Goal: Task Accomplishment & Management: Use online tool/utility

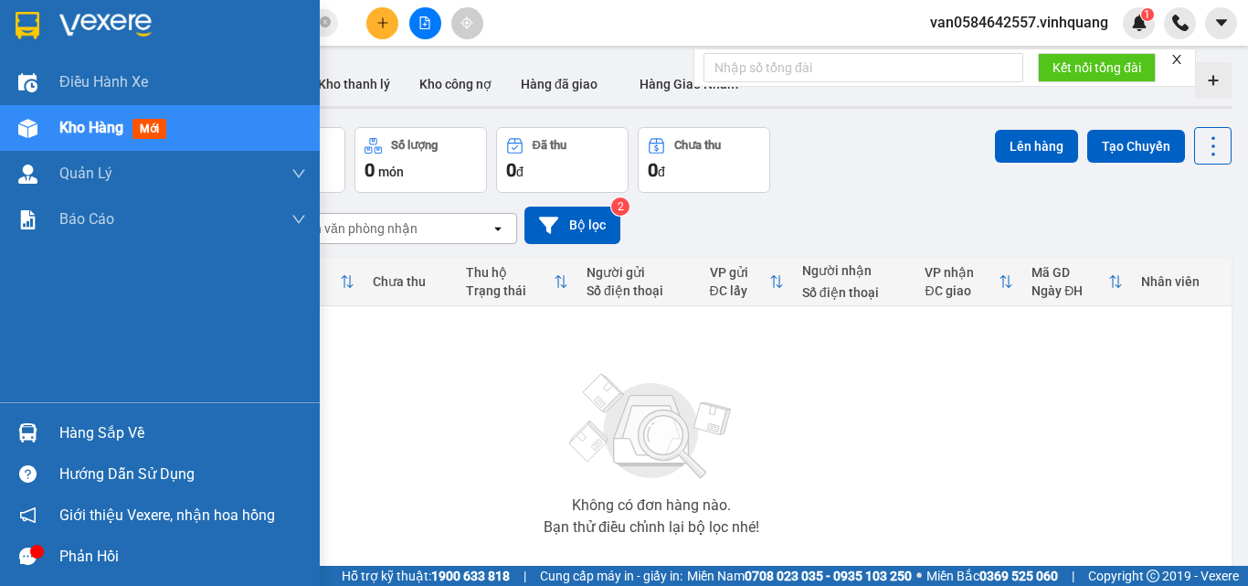
click at [80, 124] on span "Kho hàng" at bounding box center [91, 127] width 64 height 17
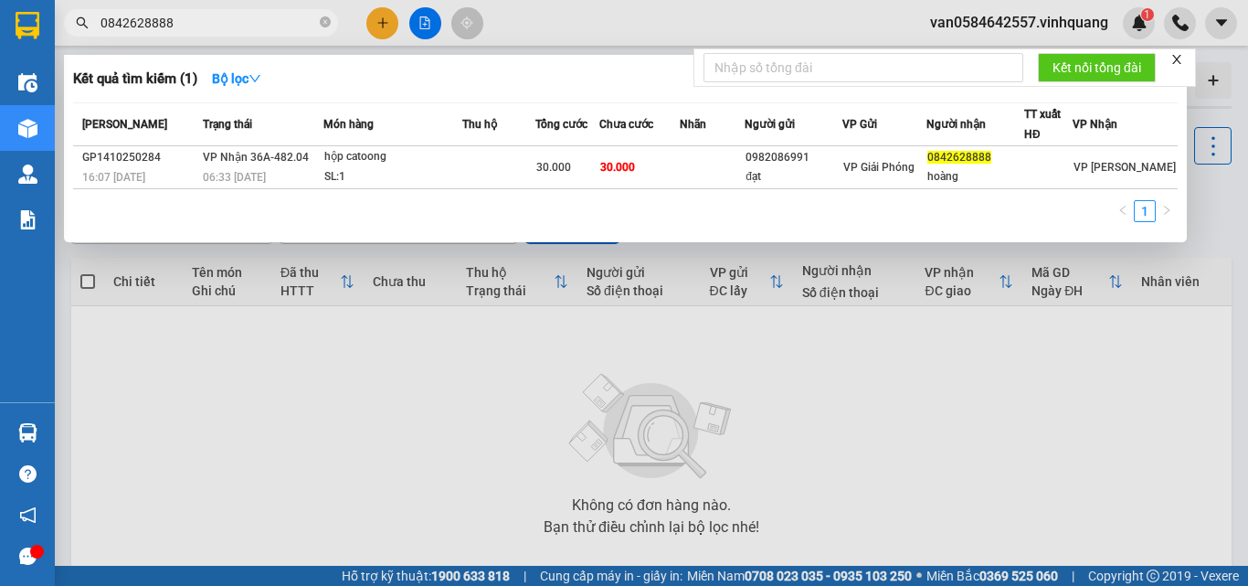
click at [194, 24] on input "0842628888" at bounding box center [208, 23] width 216 height 20
paste input "944472003"
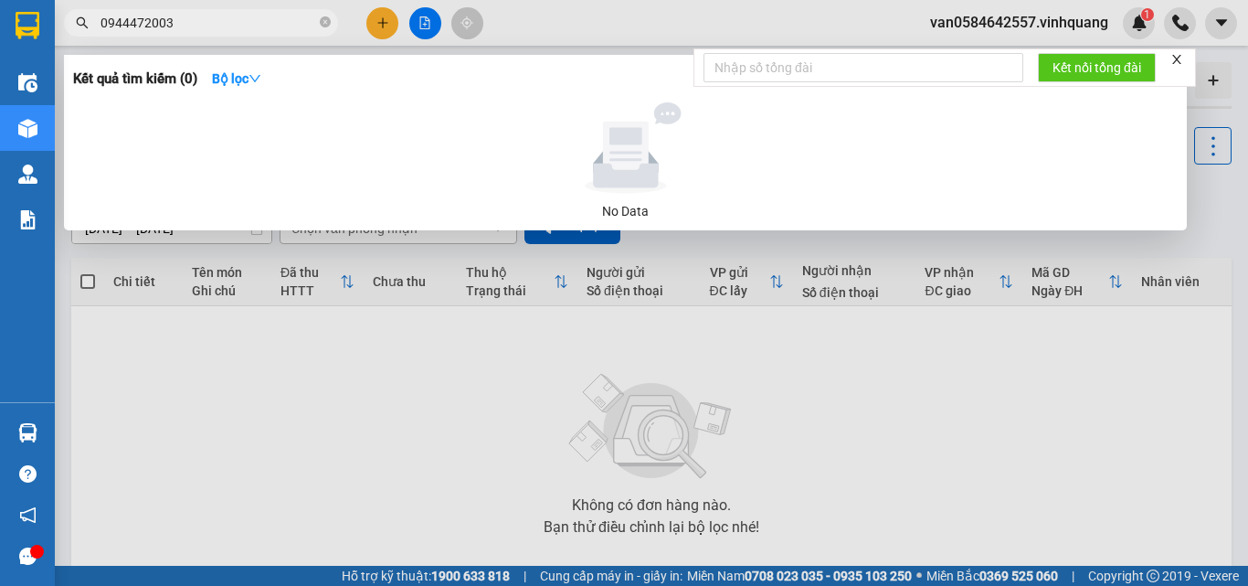
click at [188, 19] on input "0944472003" at bounding box center [208, 23] width 216 height 20
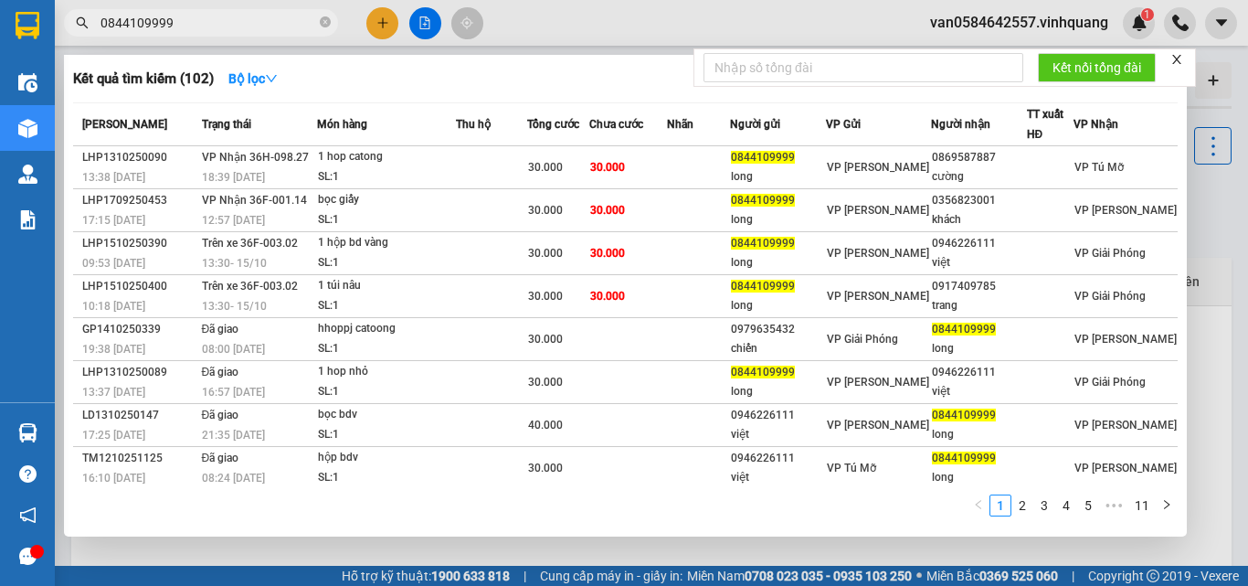
click at [215, 26] on input "0844109999" at bounding box center [208, 23] width 216 height 20
paste input "96852306"
type input "0968523069"
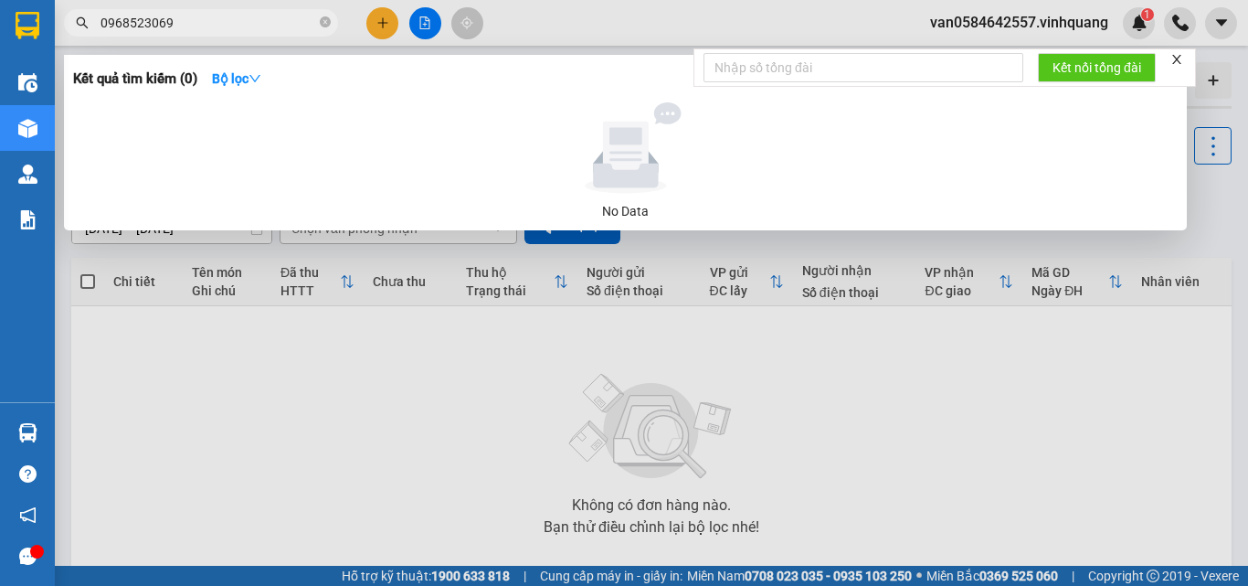
click at [183, 26] on input "0968523069" at bounding box center [208, 23] width 216 height 20
click at [182, 26] on input "0968523069" at bounding box center [208, 23] width 216 height 20
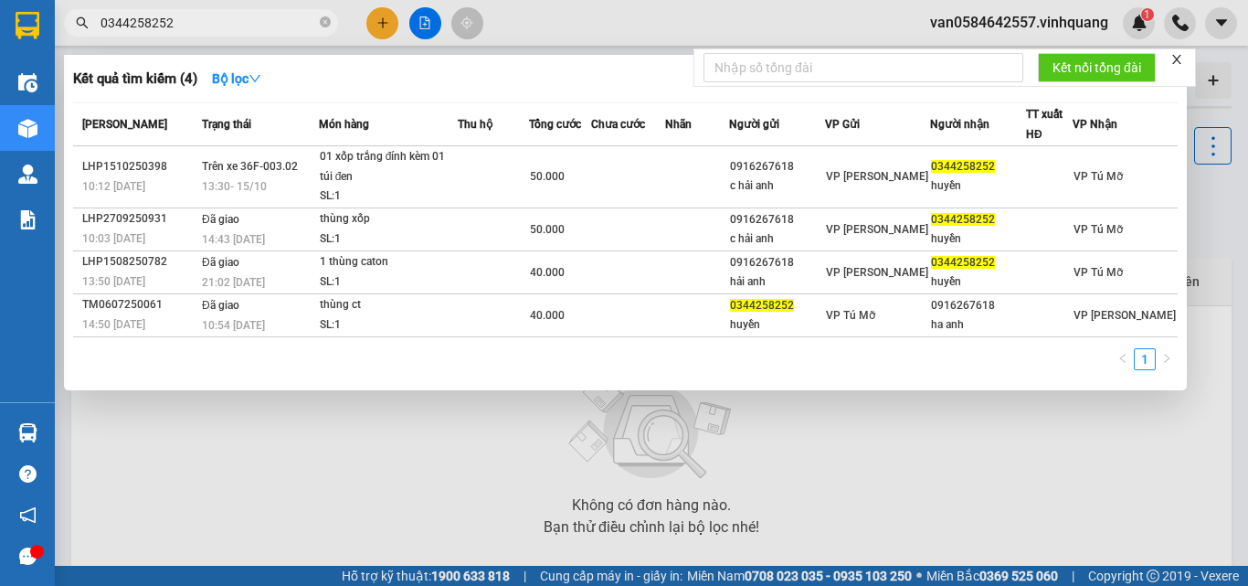
click at [201, 24] on input "0344258252" at bounding box center [208, 23] width 216 height 20
click at [200, 24] on input "0344258252" at bounding box center [208, 23] width 216 height 20
paste input "58545939"
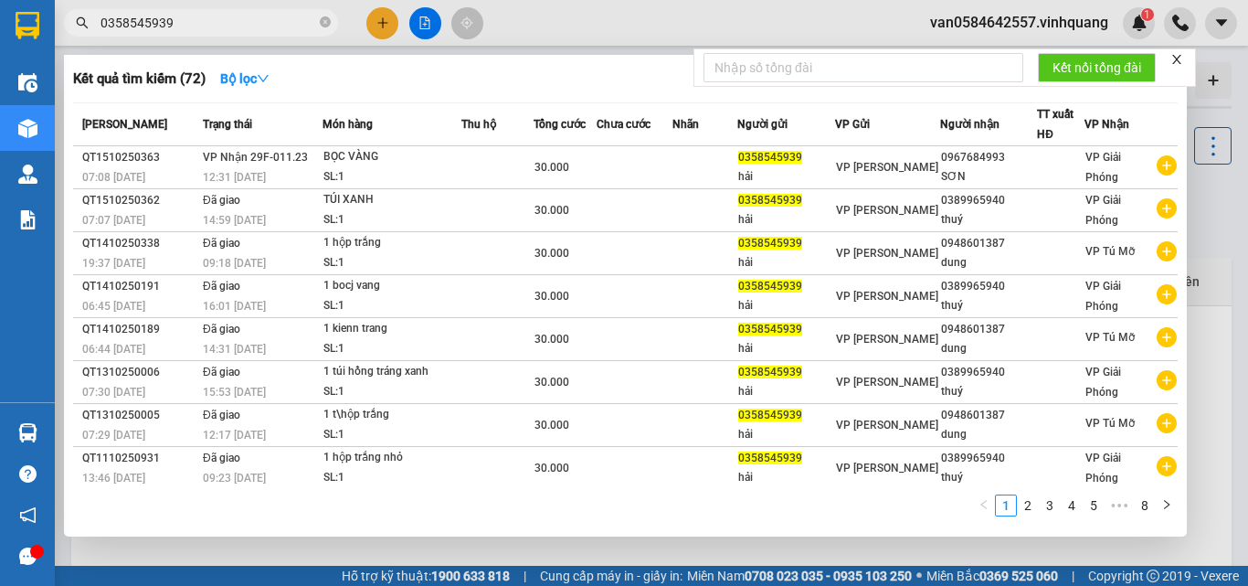
type input "0358545939"
click at [196, 26] on input "0358545939" at bounding box center [208, 23] width 216 height 20
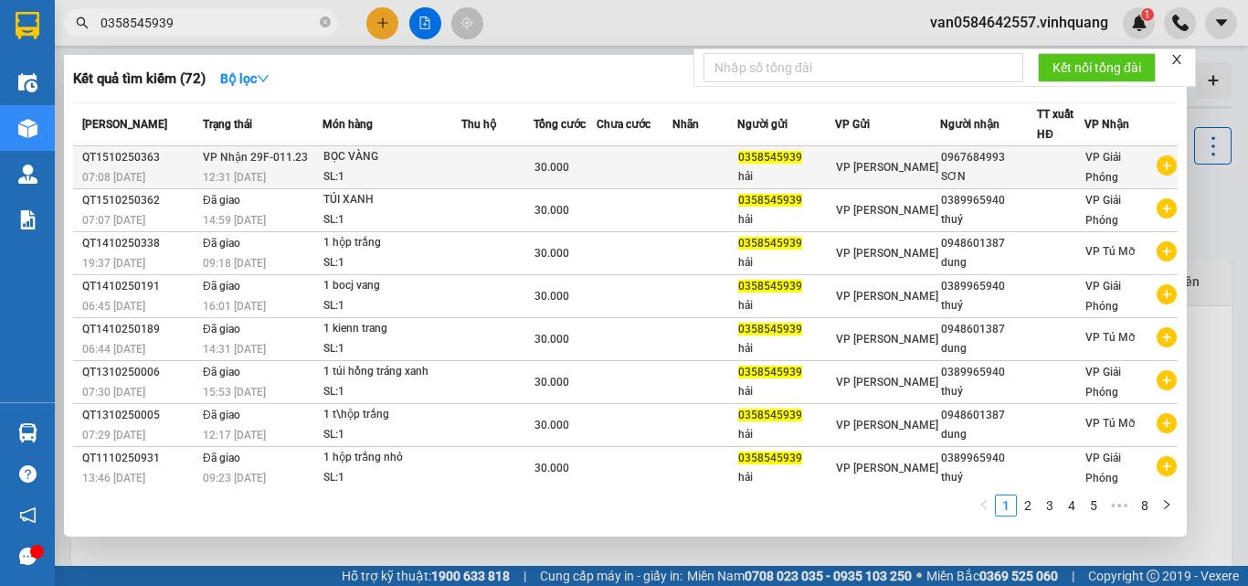
click at [1038, 170] on div at bounding box center [1061, 167] width 46 height 19
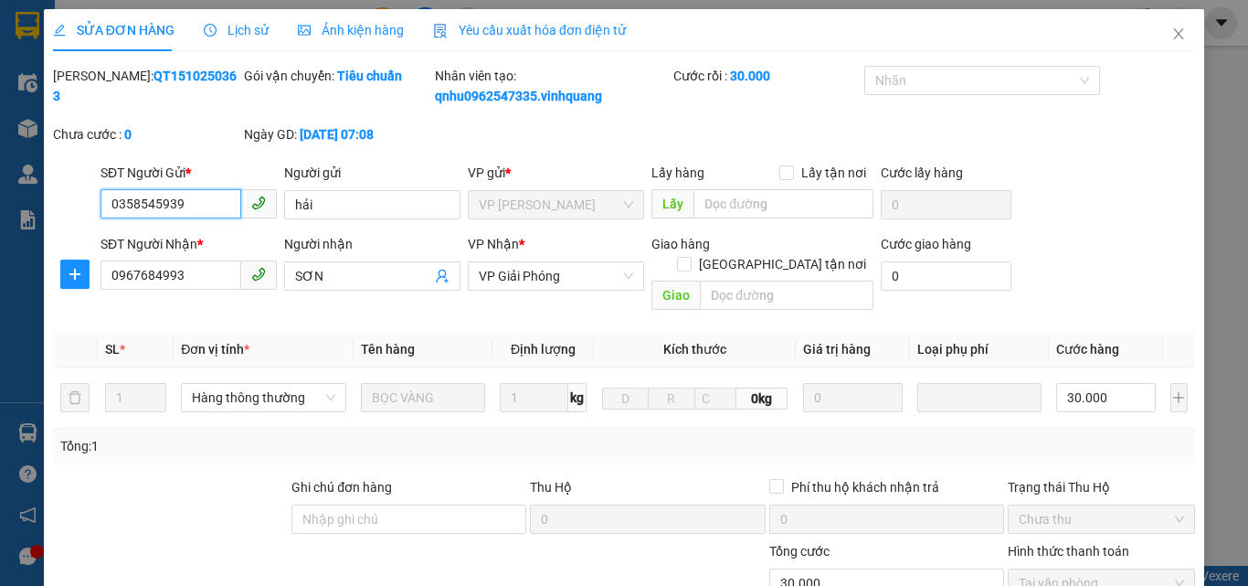
type input "0358545939"
type input "hải"
type input "0967684993"
type input "SƠN"
type input "0"
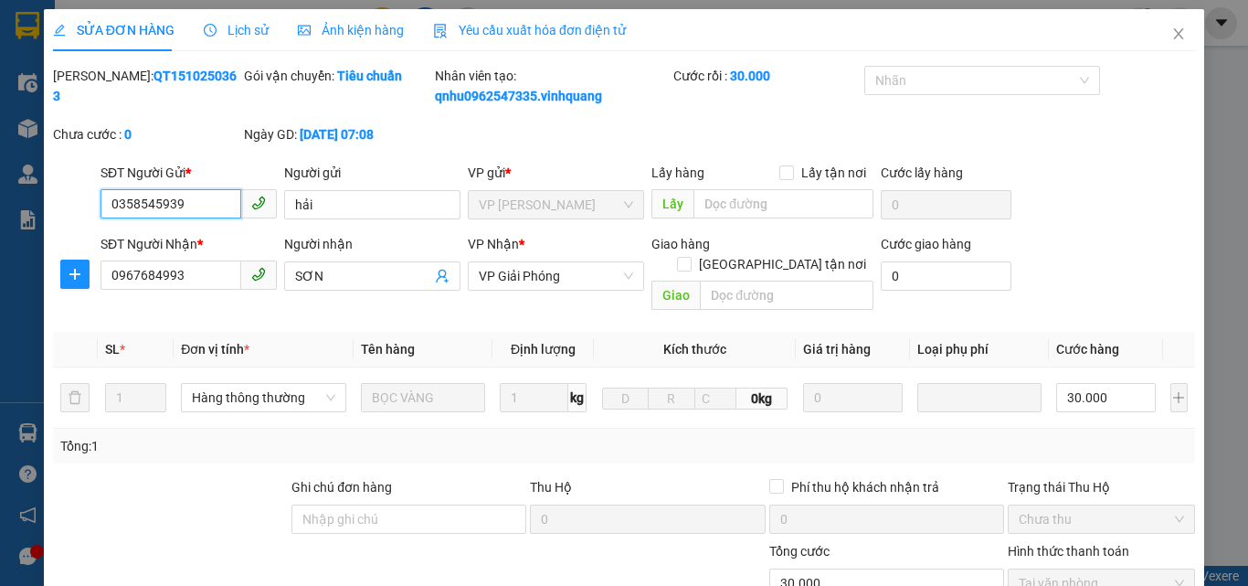
type input "30.000"
click at [153, 276] on input "0967684993" at bounding box center [170, 274] width 141 height 29
type input "0967654993"
click at [307, 332] on th "Đơn vị tính *" at bounding box center [264, 350] width 180 height 36
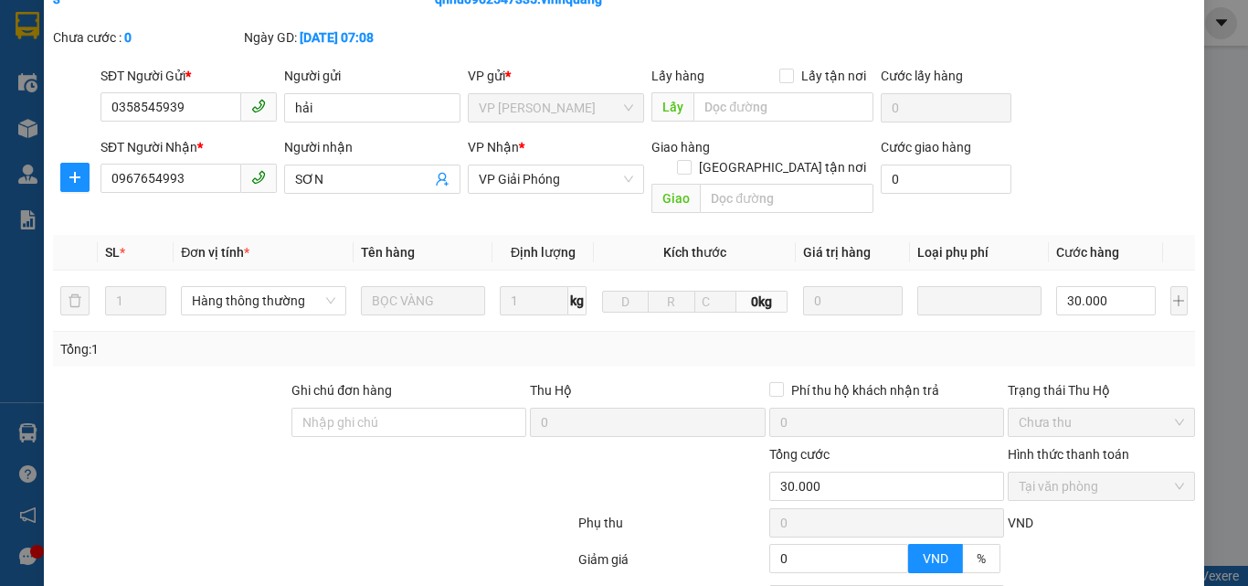
scroll to position [244, 0]
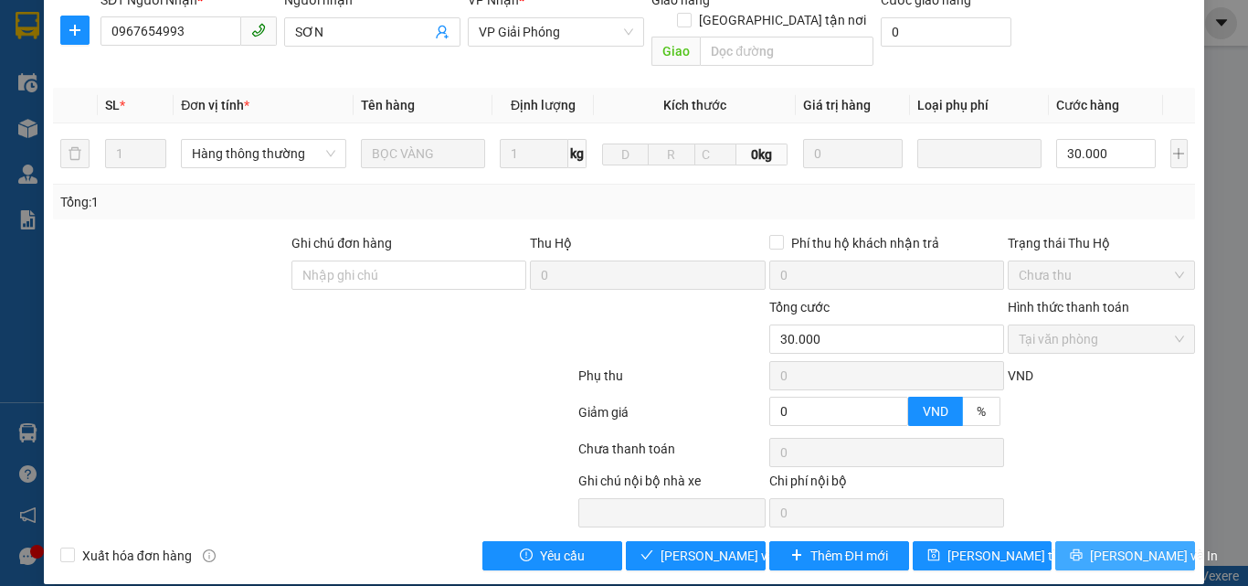
click at [1100, 545] on span "Lưu và In" at bounding box center [1154, 555] width 128 height 20
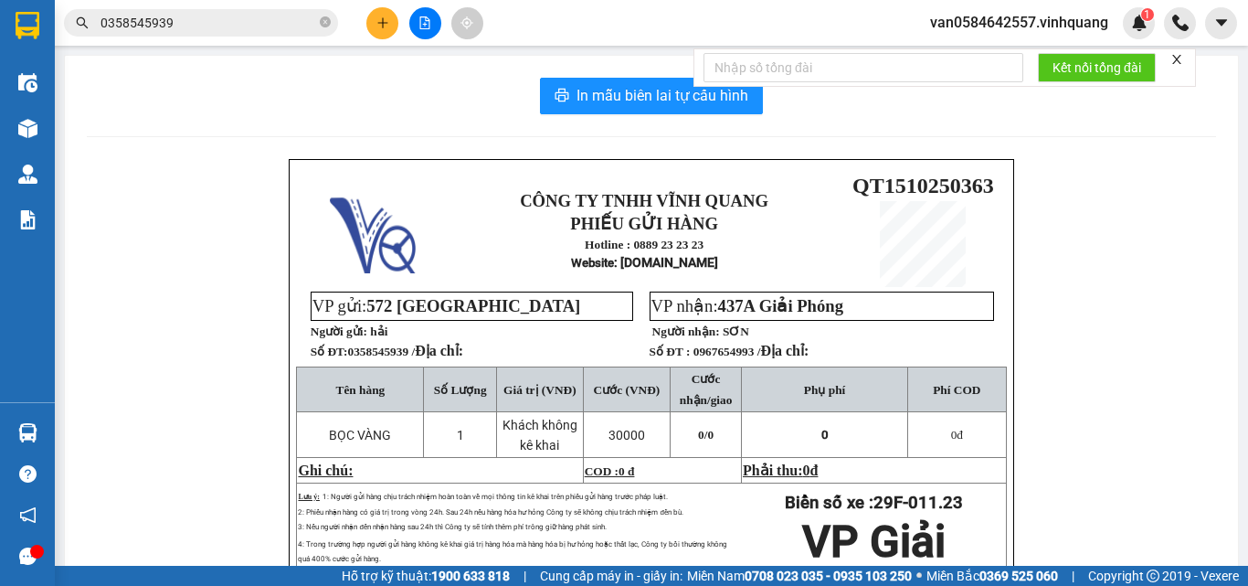
click at [206, 26] on input "0358545939" at bounding box center [208, 23] width 216 height 20
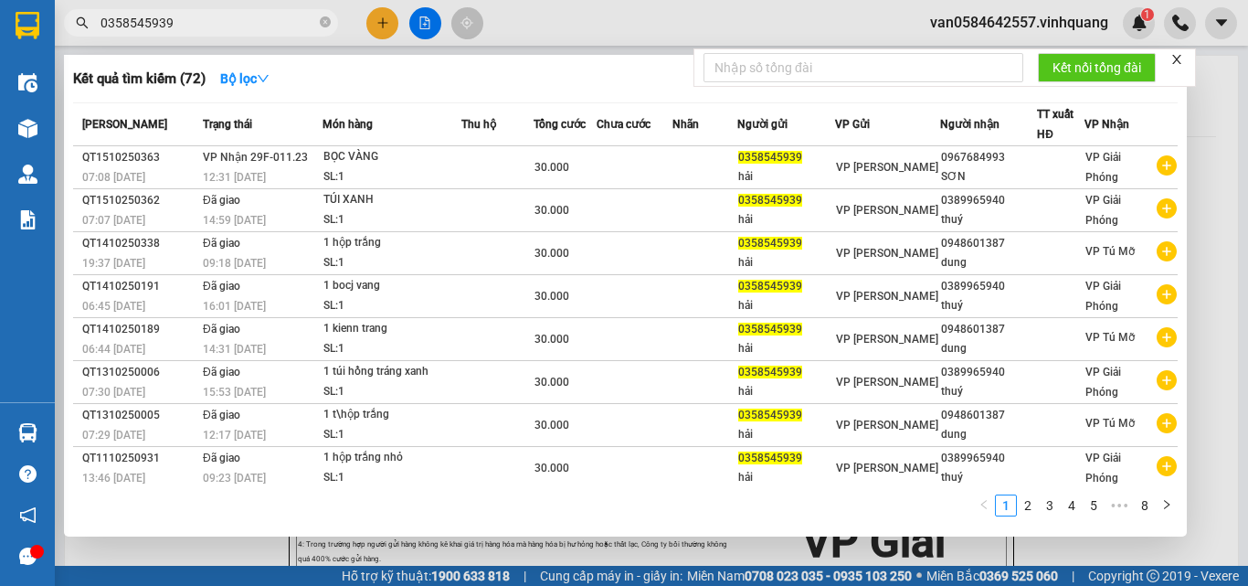
click at [206, 26] on input "0358545939" at bounding box center [208, 23] width 216 height 20
paste input "934701368"
type input "0934701368"
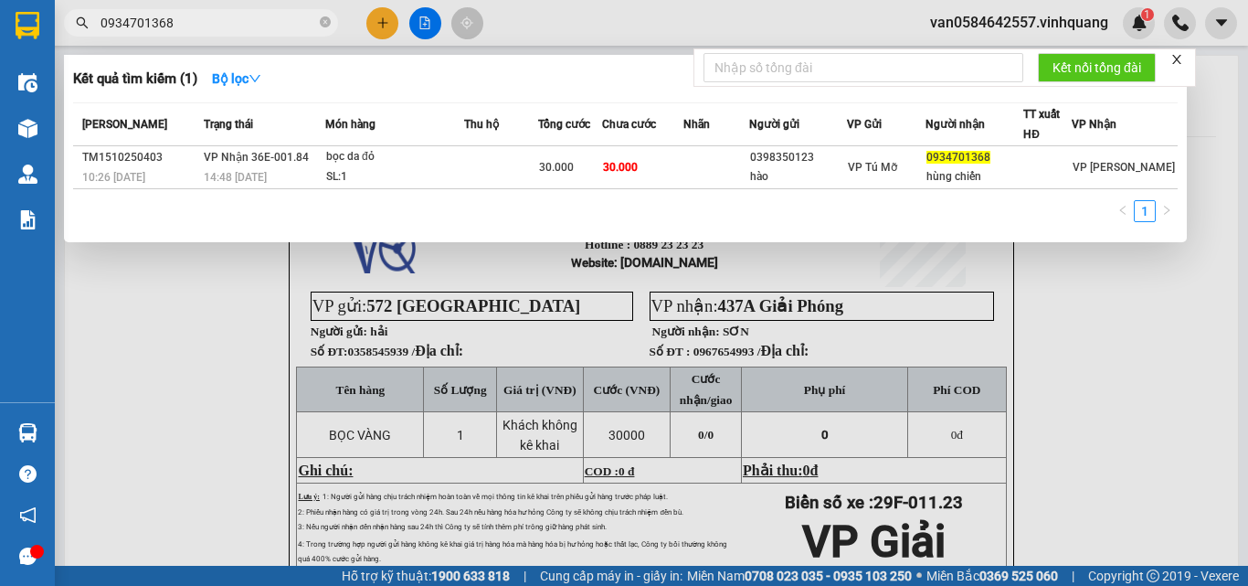
click at [193, 26] on input "0934701368" at bounding box center [208, 23] width 216 height 20
click at [192, 26] on input "0934701368" at bounding box center [208, 23] width 216 height 20
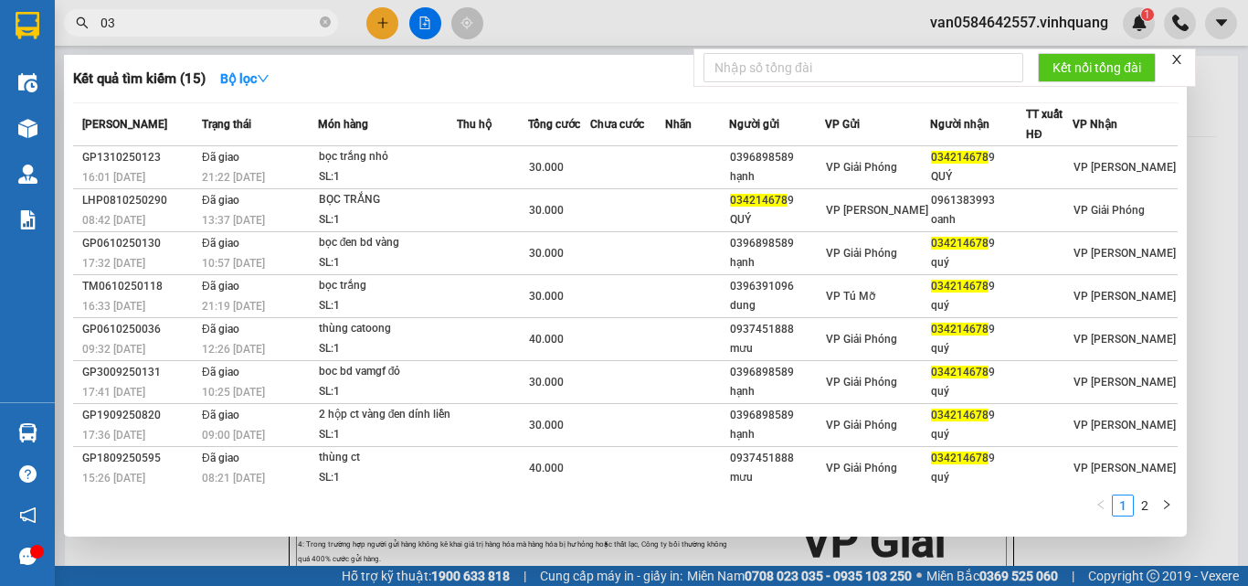
type input "0"
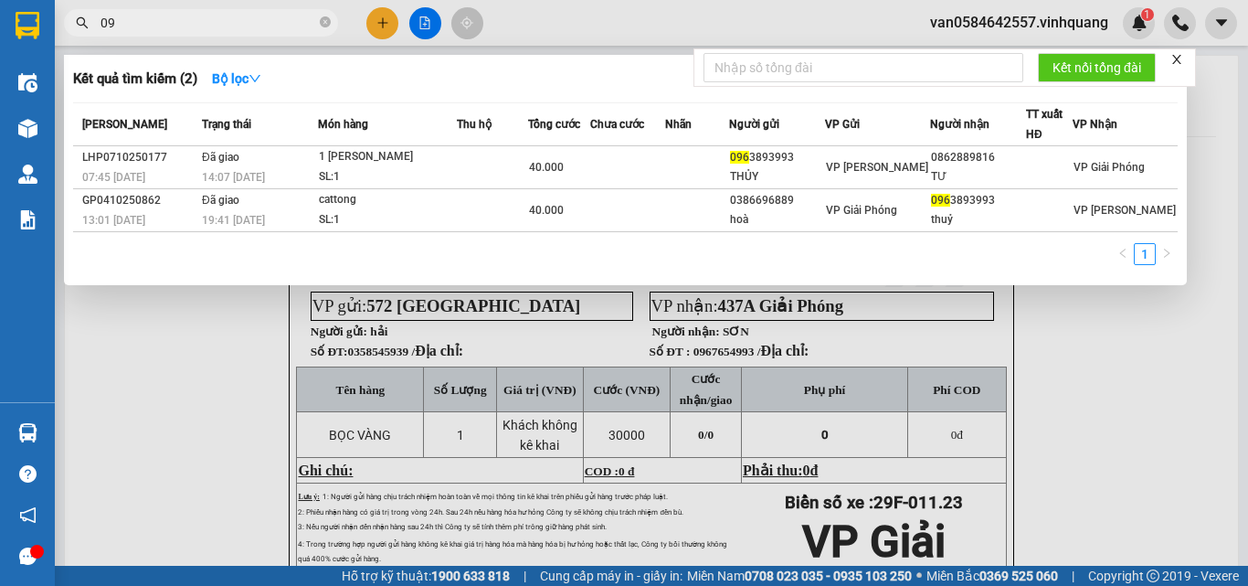
type input "0"
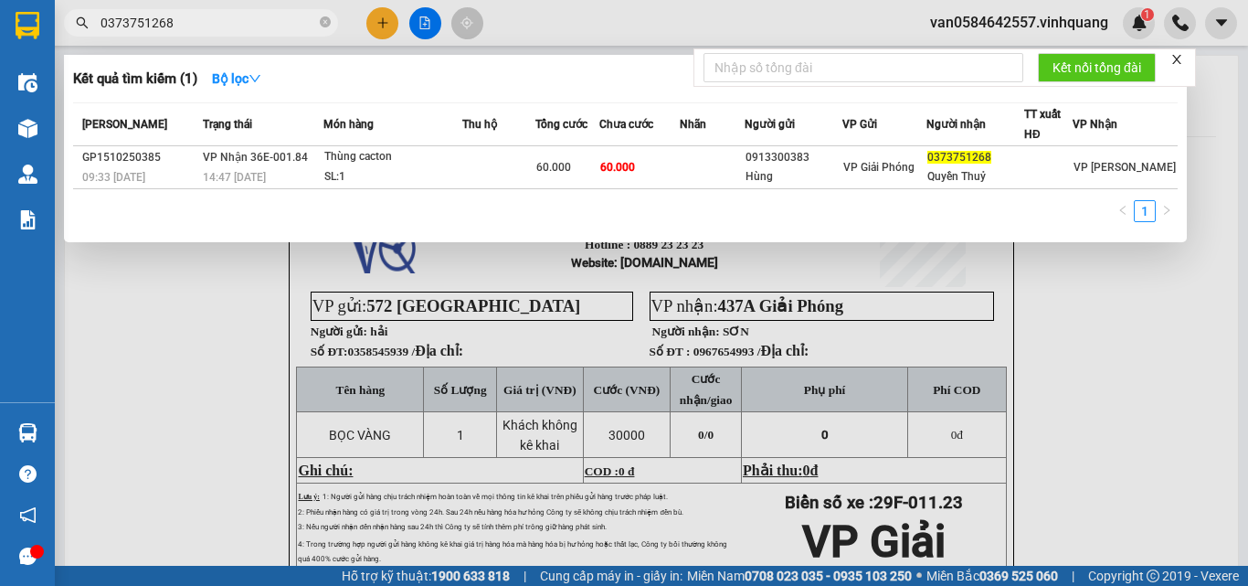
click at [178, 25] on input "0373751268" at bounding box center [208, 23] width 216 height 20
paste input "0989869877"
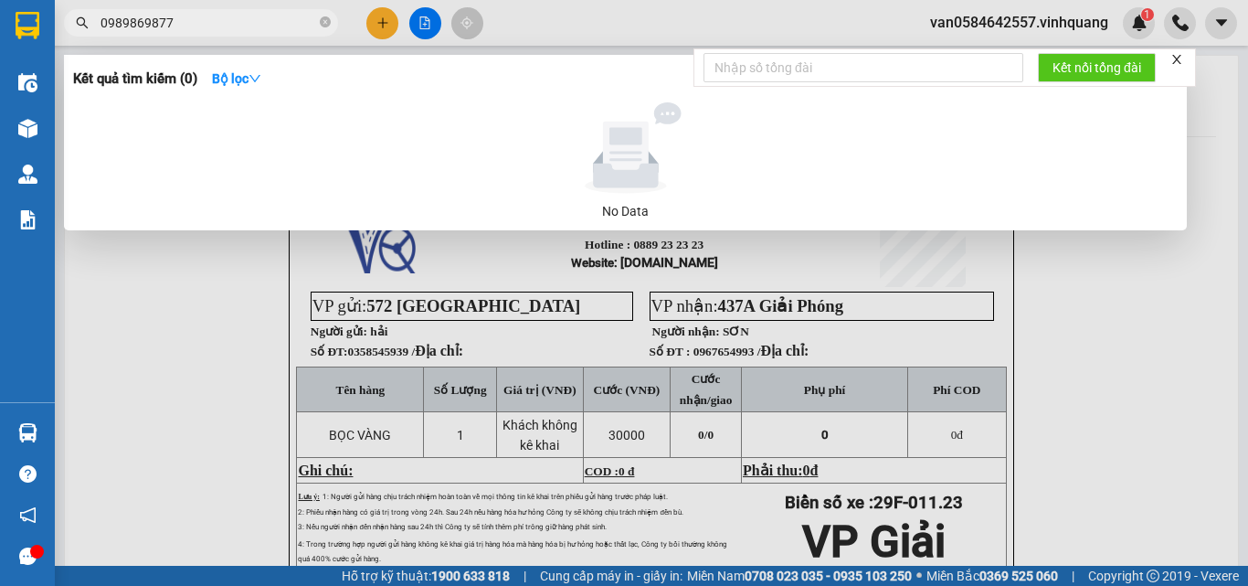
click at [234, 17] on input "0989869877" at bounding box center [208, 23] width 216 height 20
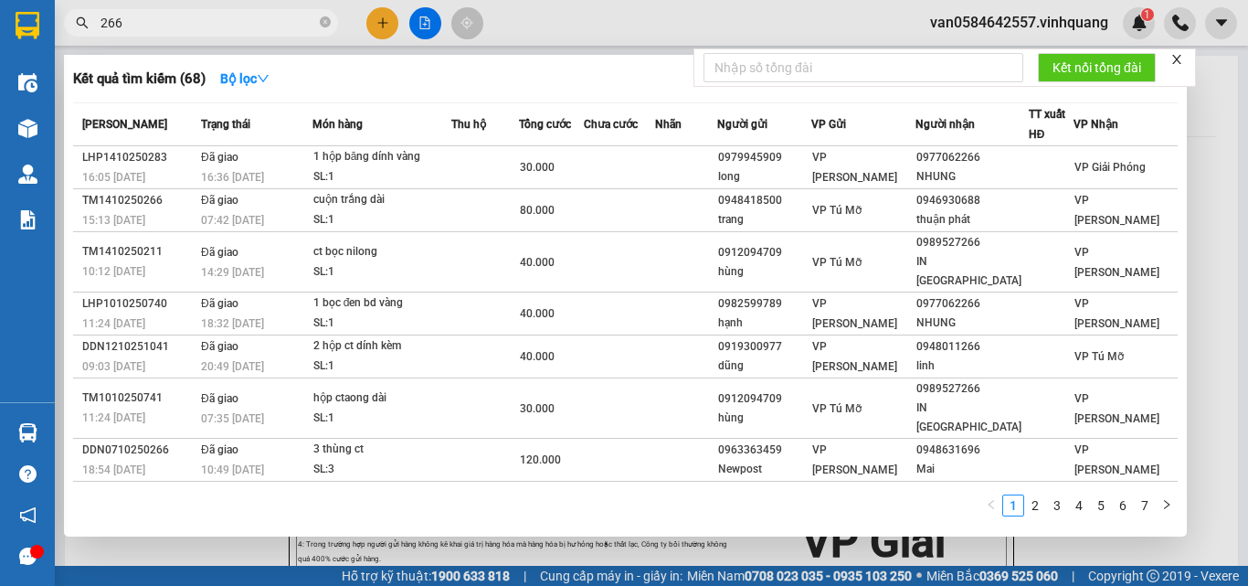
click at [186, 26] on input "266" at bounding box center [208, 23] width 216 height 20
paste input "0948161198"
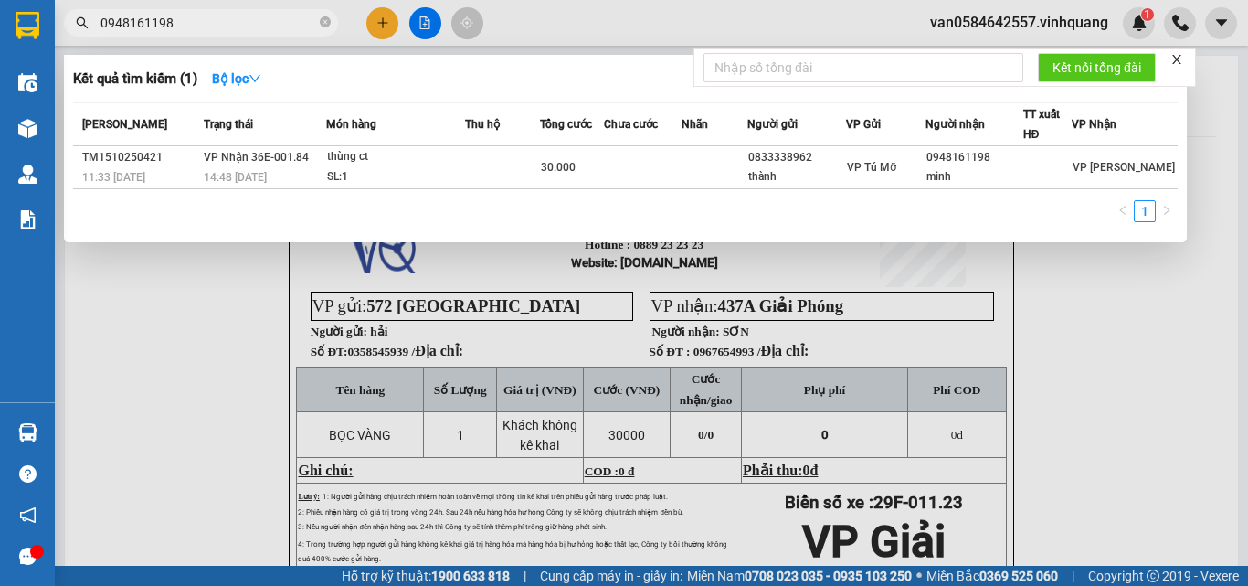
type input "0948161198"
click at [1057, 21] on div at bounding box center [624, 293] width 1248 height 586
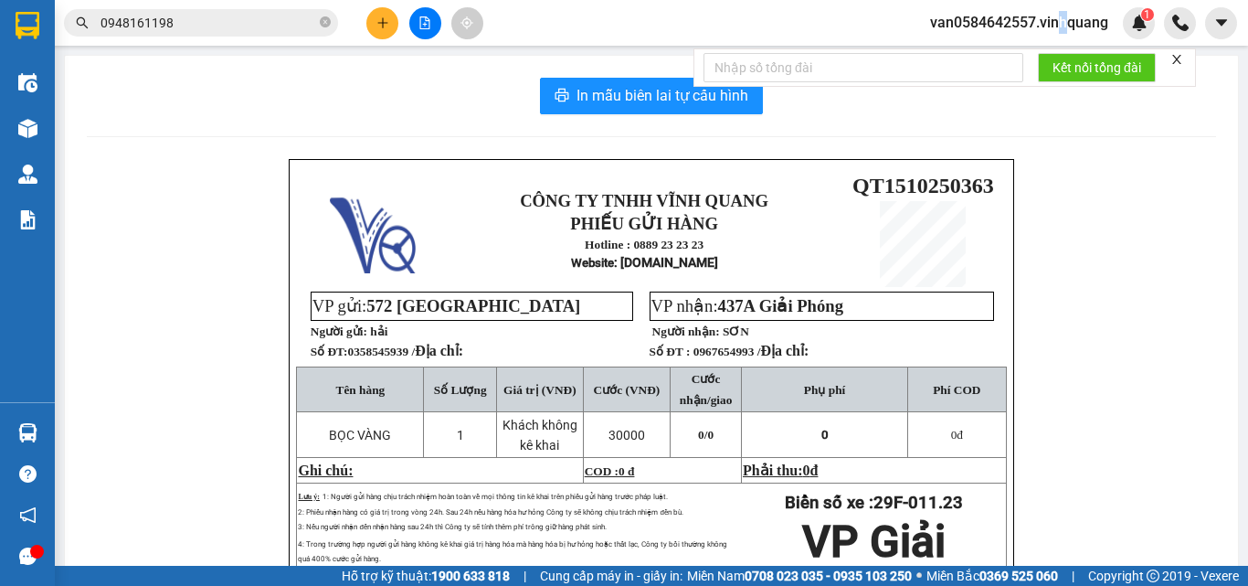
click at [1062, 5] on div "Kết quả tìm kiếm ( 1 ) Bộ lọc Mã ĐH Trạng thái Món hàng Thu hộ Tổng cước Chưa c…" at bounding box center [624, 23] width 1248 height 46
click at [1078, 24] on span "van0584642557.vinhquang" at bounding box center [1018, 22] width 207 height 23
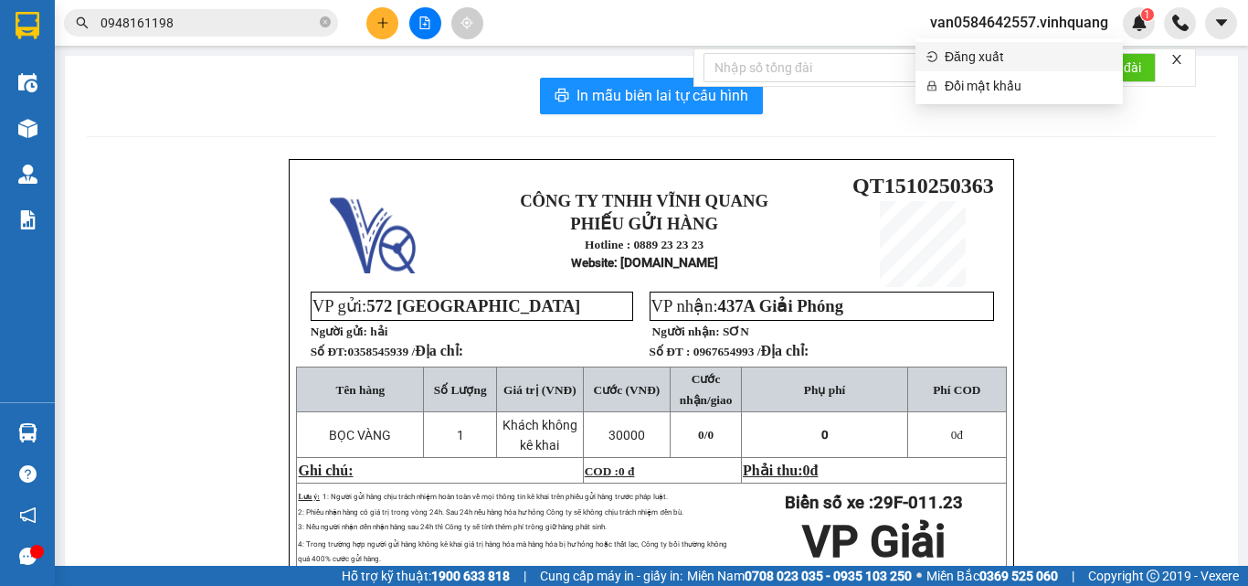
click at [1015, 59] on span "Đăng xuất" at bounding box center [1028, 57] width 167 height 20
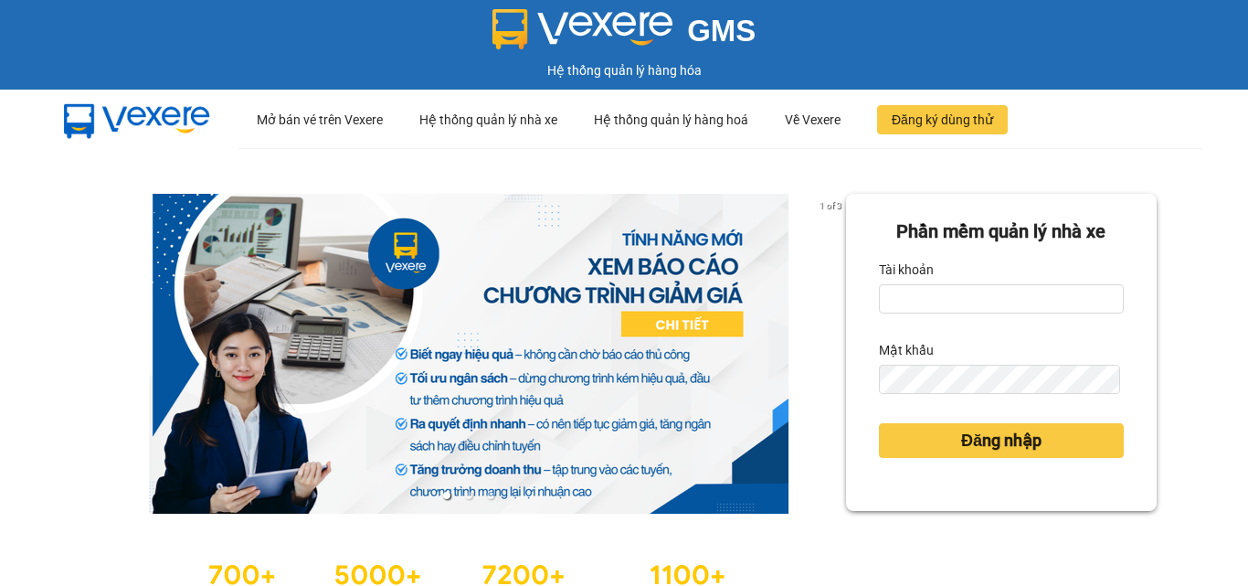
click at [939, 315] on form "Phần mềm quản lý nhà xe Tài khoản Mật khẩu Đăng nhập" at bounding box center [1001, 352] width 245 height 270
click at [935, 301] on input "Tài khoản" at bounding box center [1001, 298] width 245 height 29
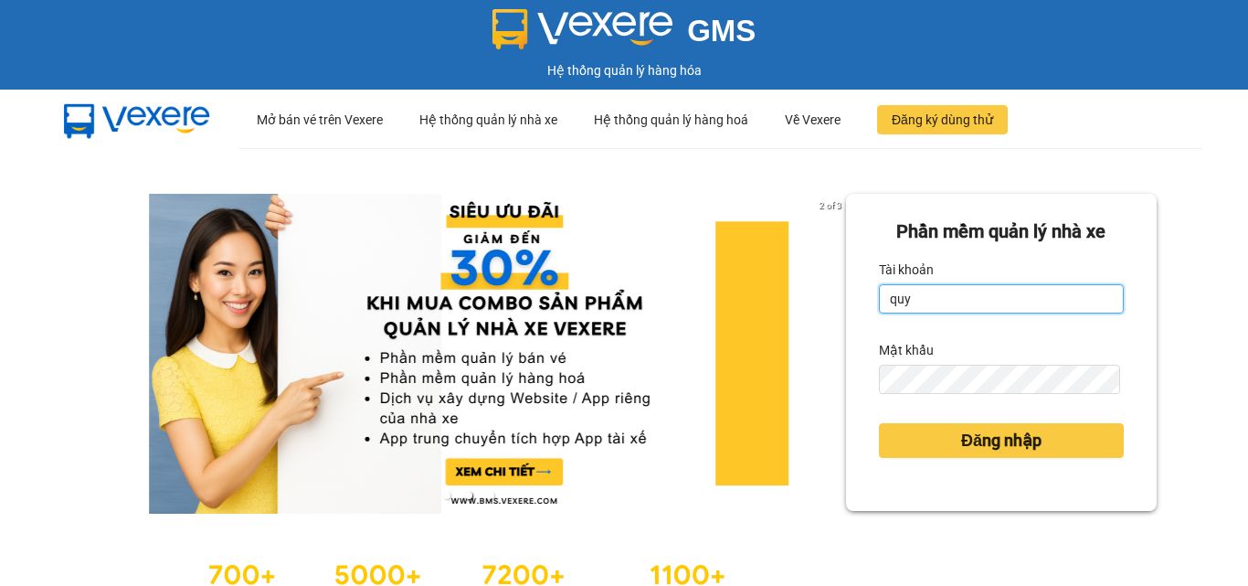
type input "quy0946071983.vinhquang"
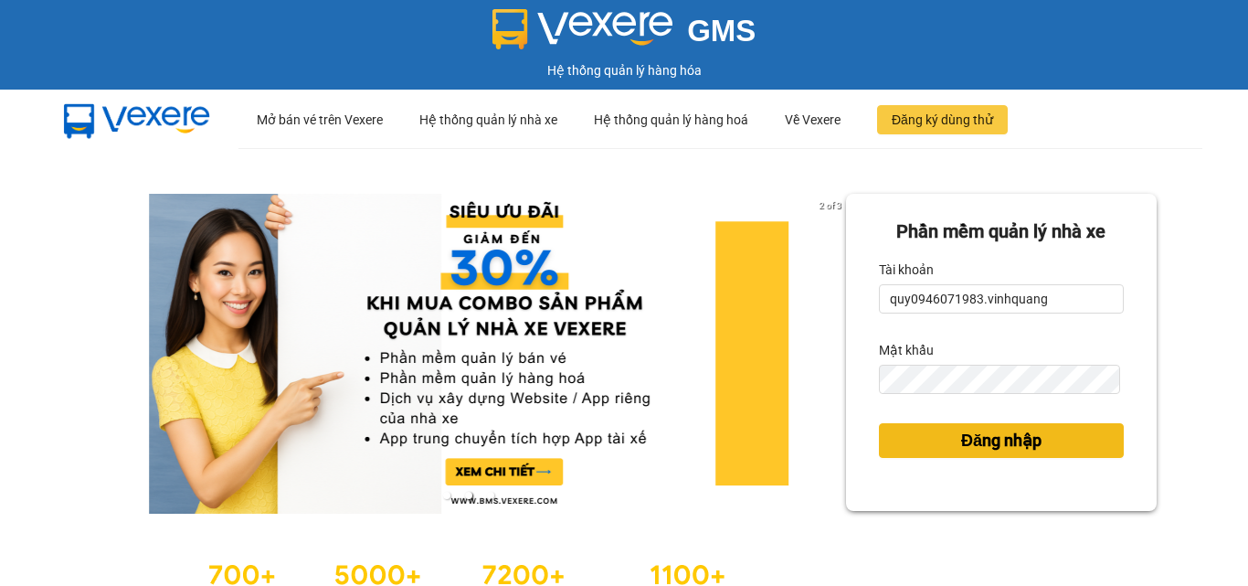
click at [987, 442] on span "Đăng nhập" at bounding box center [1001, 441] width 80 height 26
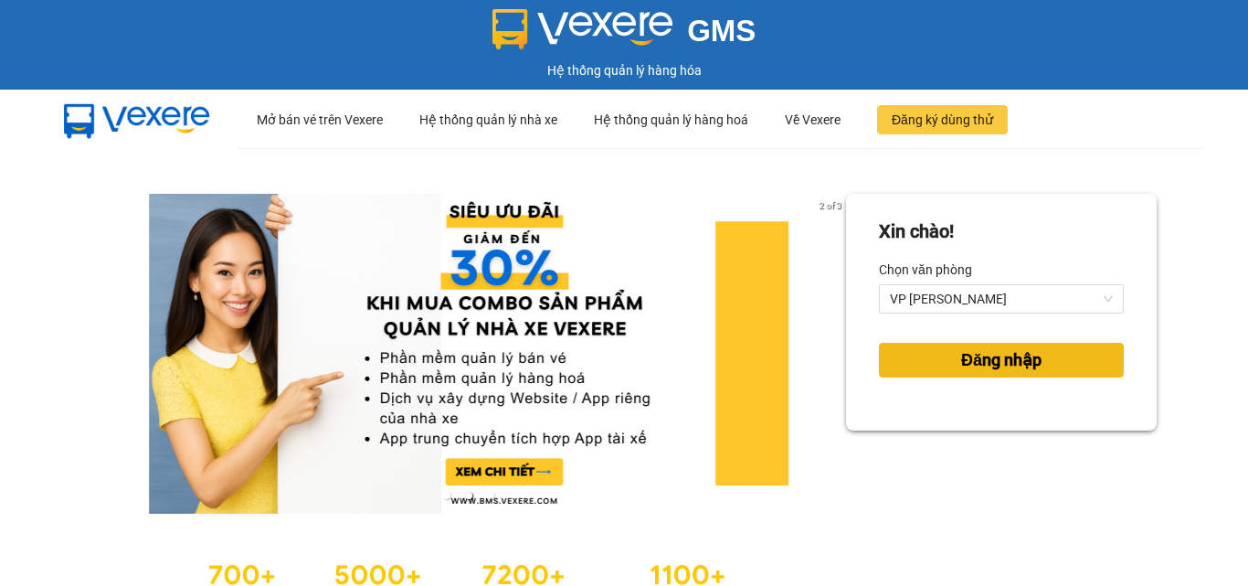
click at [1014, 363] on span "Đăng nhập" at bounding box center [1001, 360] width 80 height 26
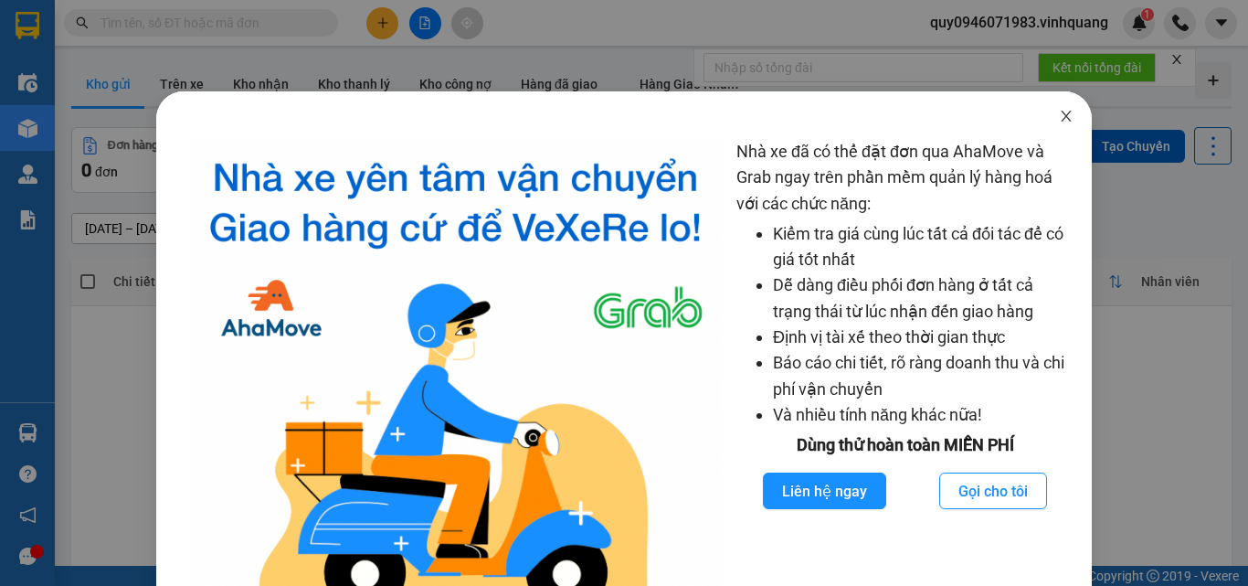
click at [1062, 117] on icon "close" at bounding box center [1067, 116] width 10 height 11
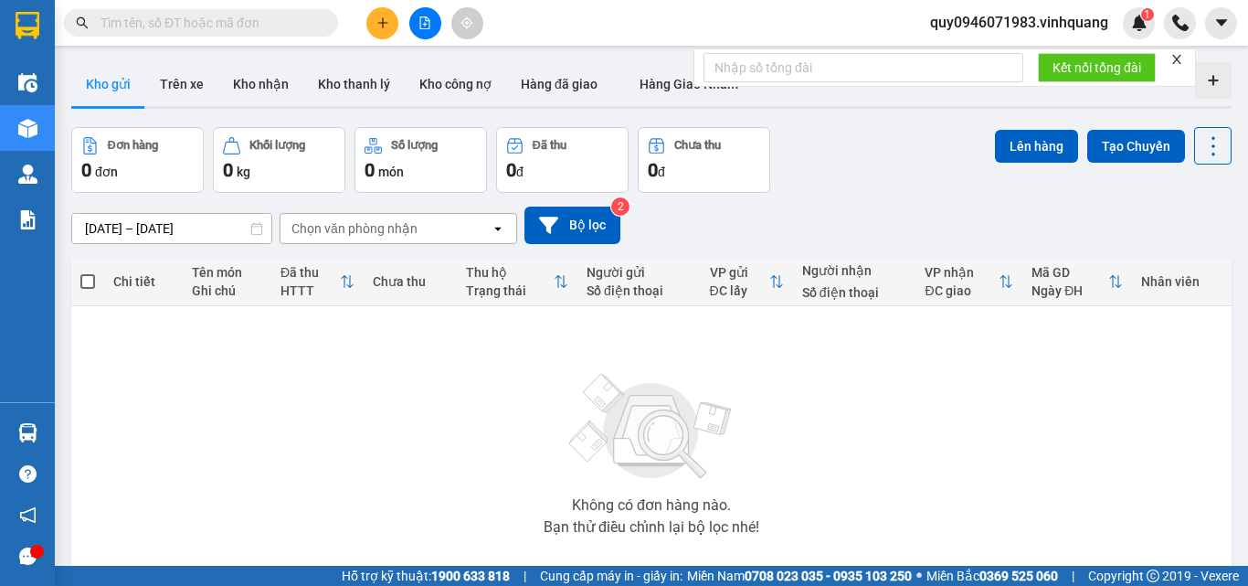
click at [230, 25] on input "text" at bounding box center [208, 23] width 216 height 20
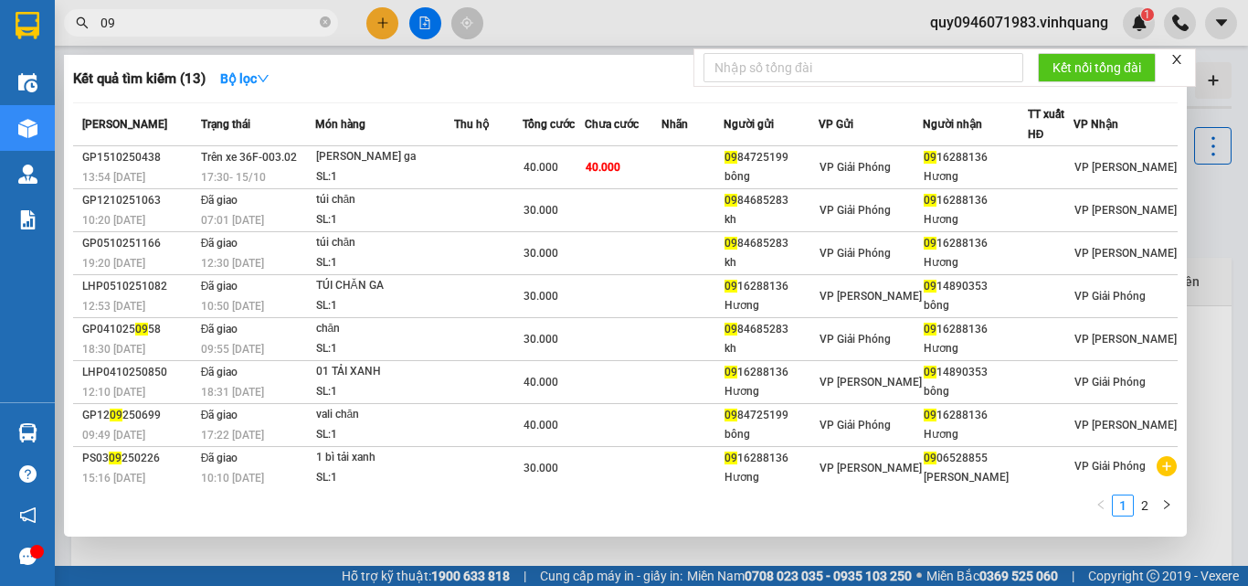
type input "0"
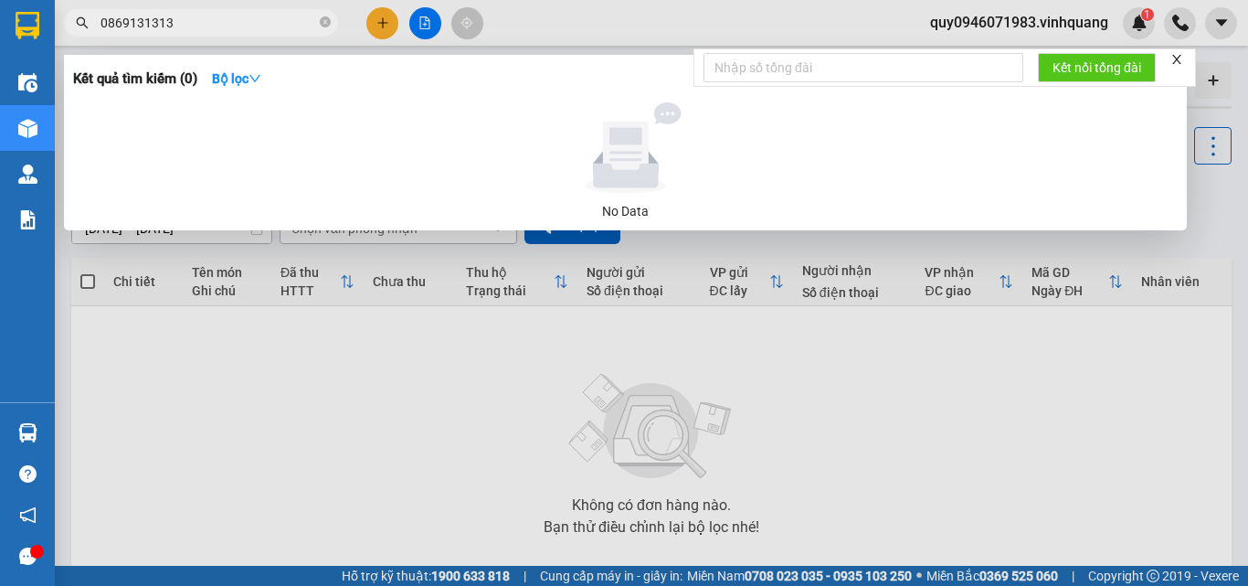
click at [147, 15] on input "0869131313" at bounding box center [208, 23] width 216 height 20
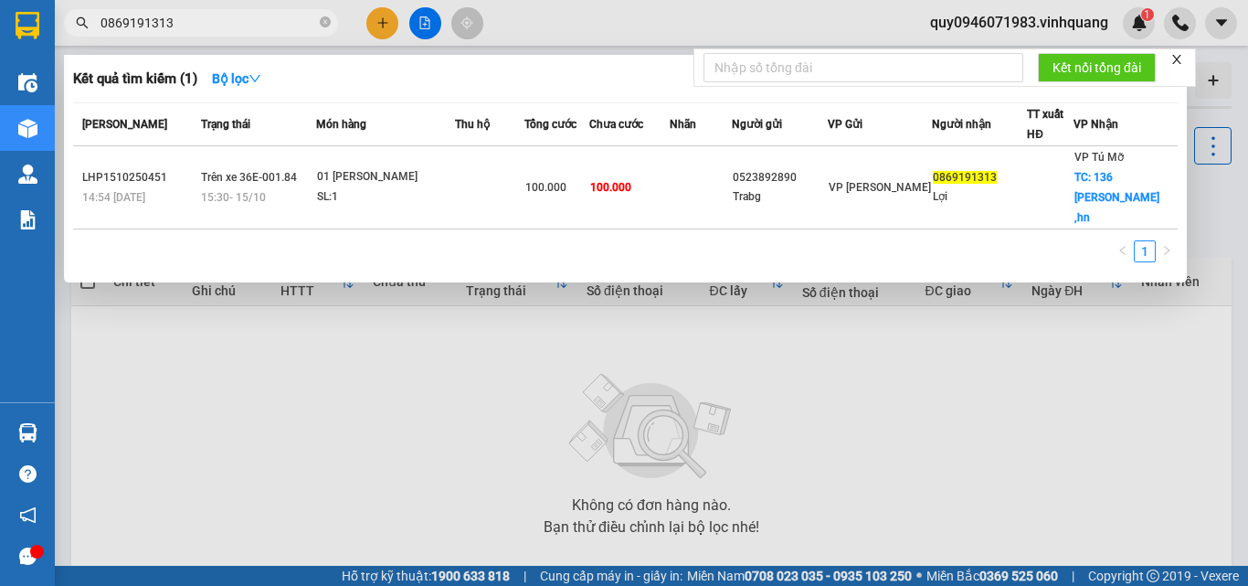
click at [234, 18] on input "0869191313" at bounding box center [208, 23] width 216 height 20
type input "0"
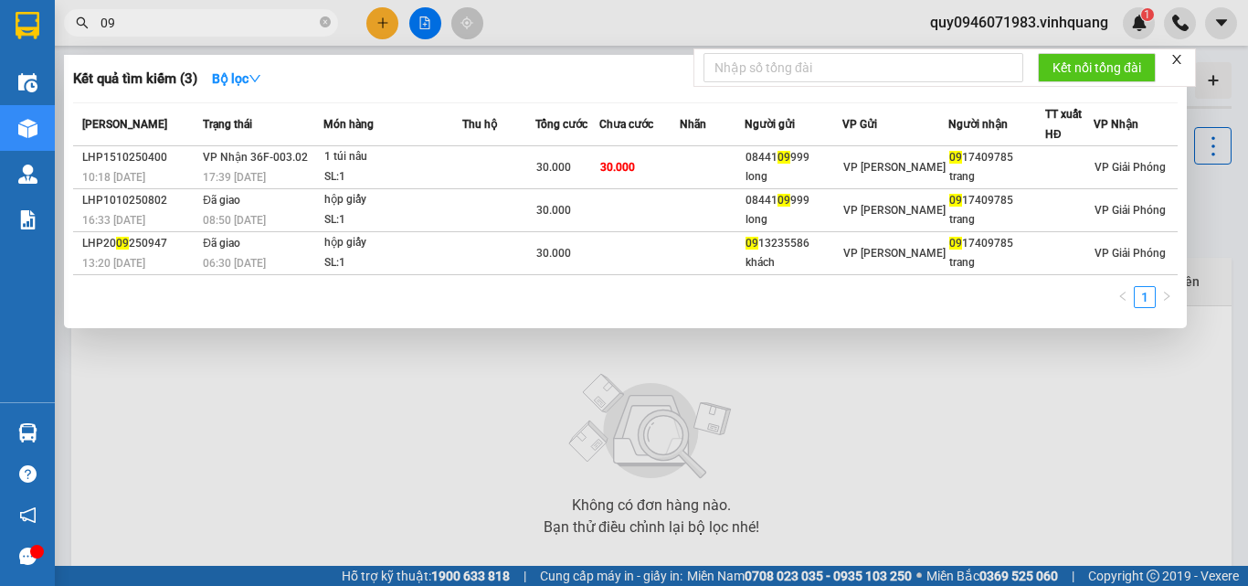
type input "0"
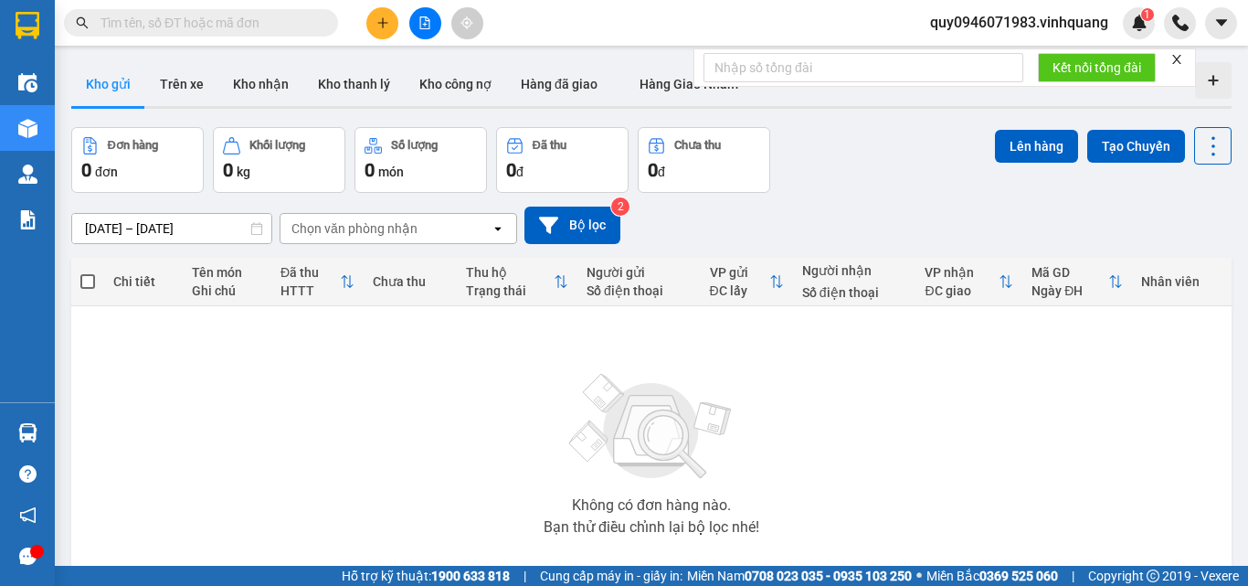
click at [273, 26] on input "text" at bounding box center [208, 23] width 216 height 20
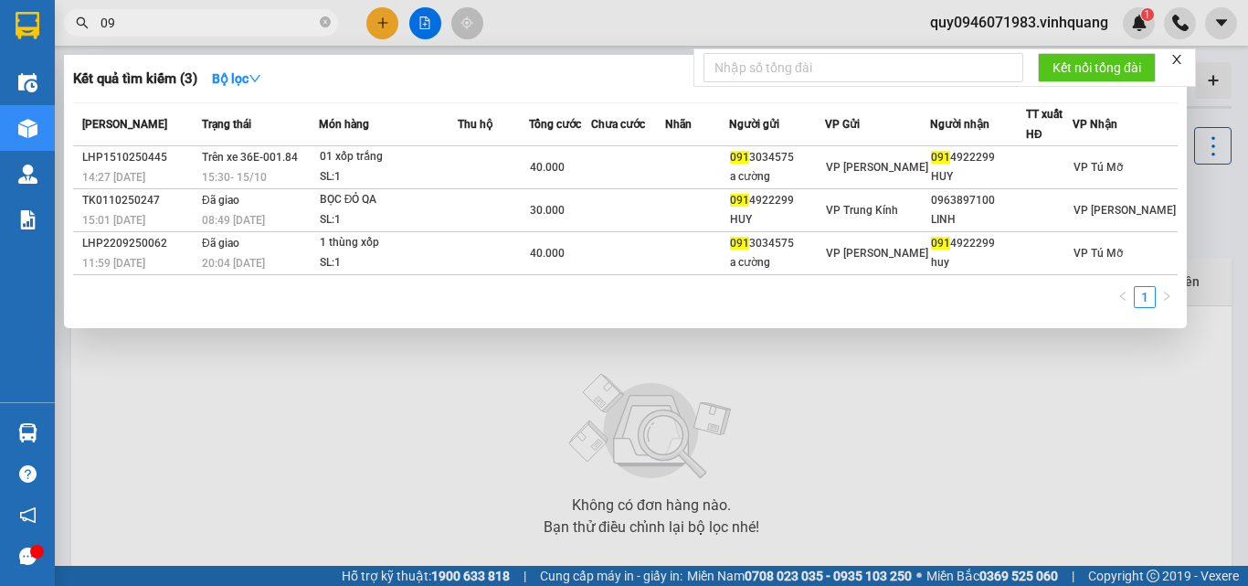
type input "0"
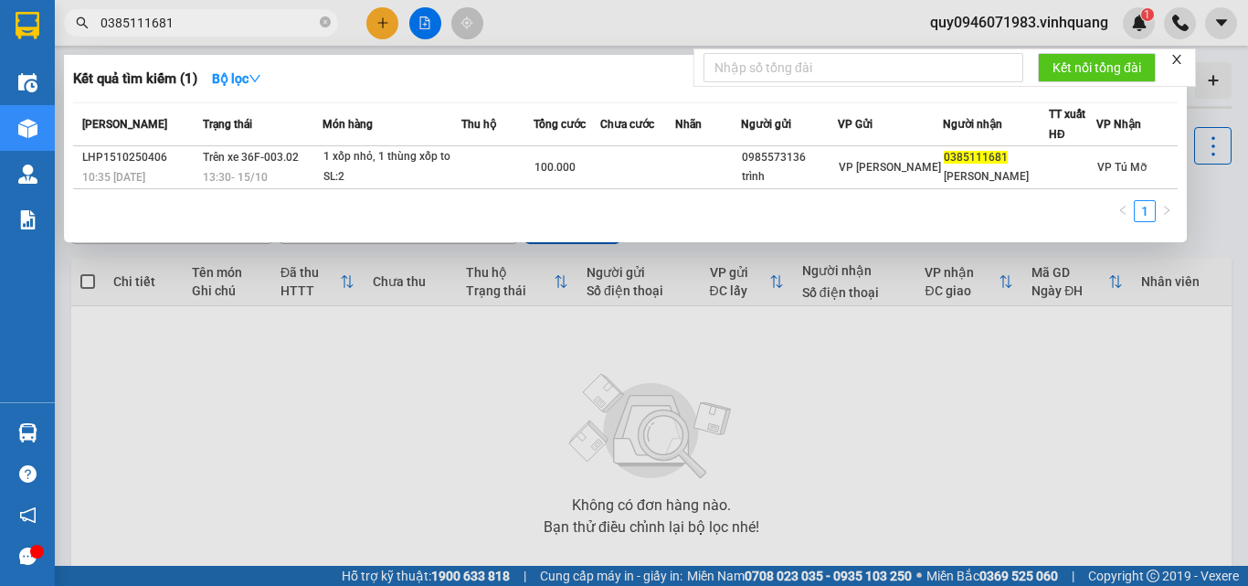
click at [206, 407] on div at bounding box center [624, 293] width 1248 height 586
click at [223, 24] on input "0385111681" at bounding box center [208, 23] width 216 height 20
type input "0"
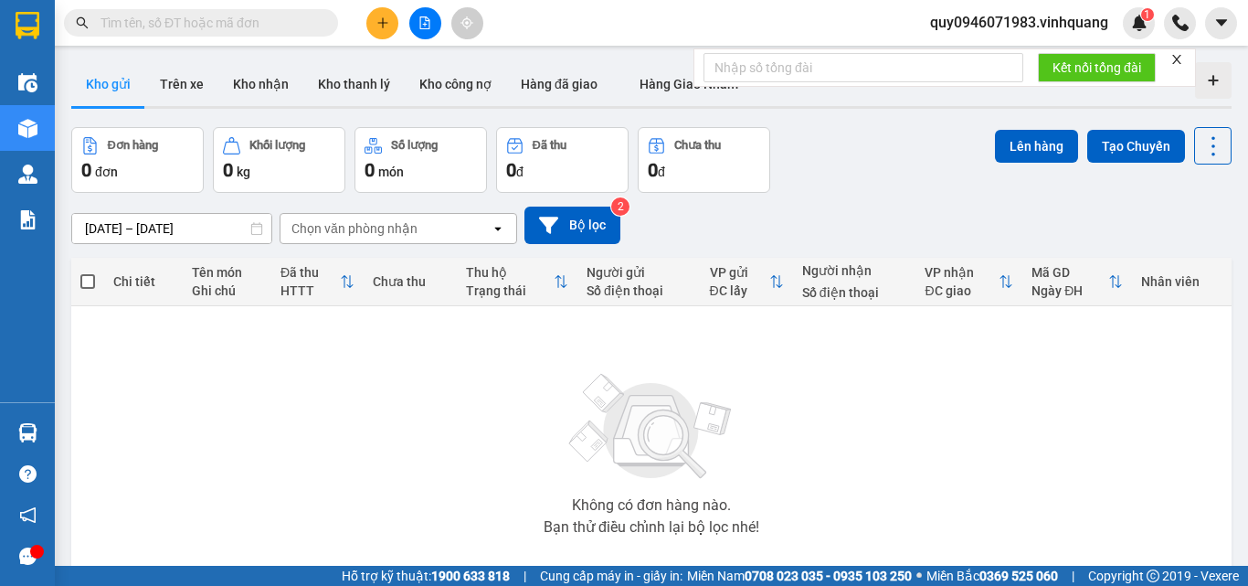
click at [128, 388] on div "Không có đơn hàng nào. Bạn thử điều chỉnh lại bộ lọc nhé!" at bounding box center [651, 449] width 1142 height 274
click at [198, 28] on input "text" at bounding box center [208, 23] width 216 height 20
click at [237, 31] on input "text" at bounding box center [208, 23] width 216 height 20
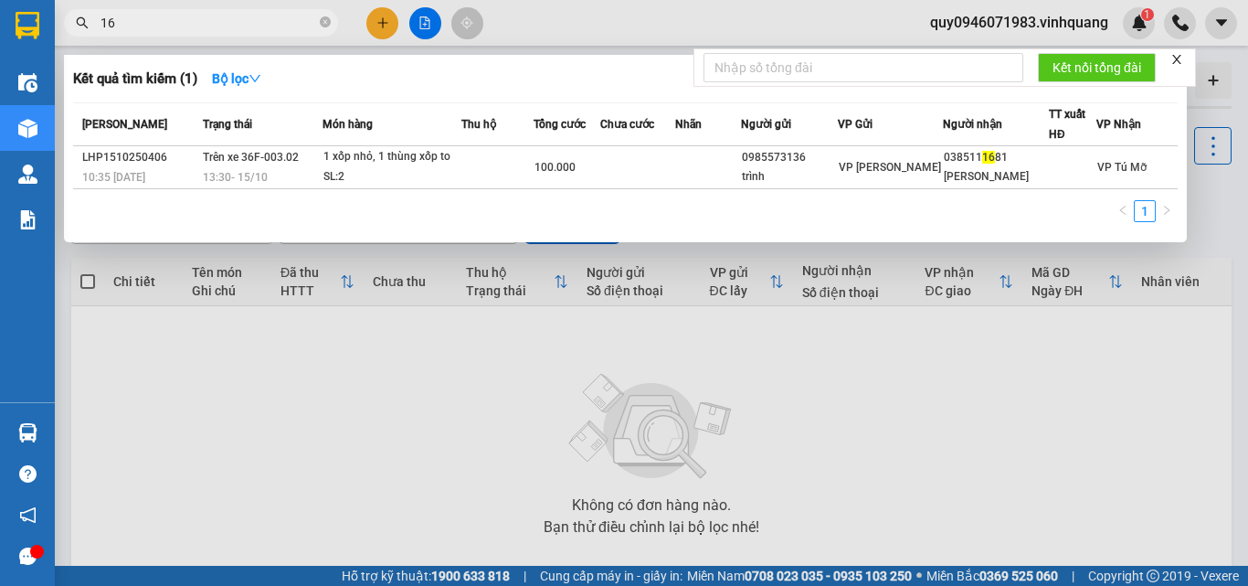
type input "1"
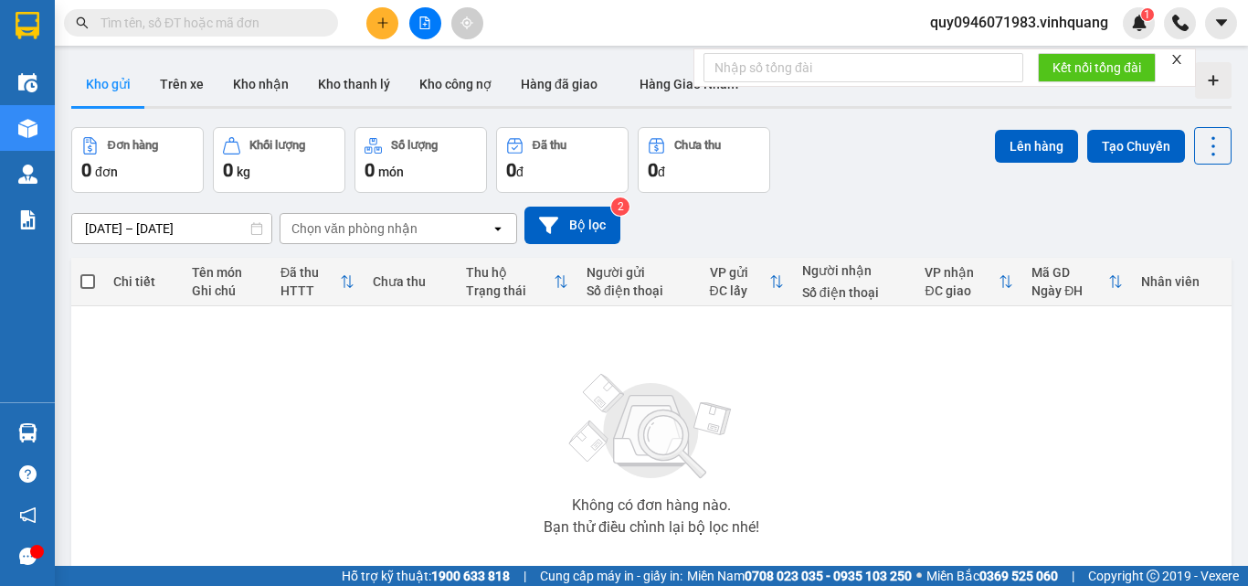
click at [135, 400] on div "Không có đơn hàng nào. Bạn thử điều chỉnh lại bộ lọc nhé!" at bounding box center [651, 449] width 1142 height 274
click at [245, 31] on input "text" at bounding box center [208, 23] width 216 height 20
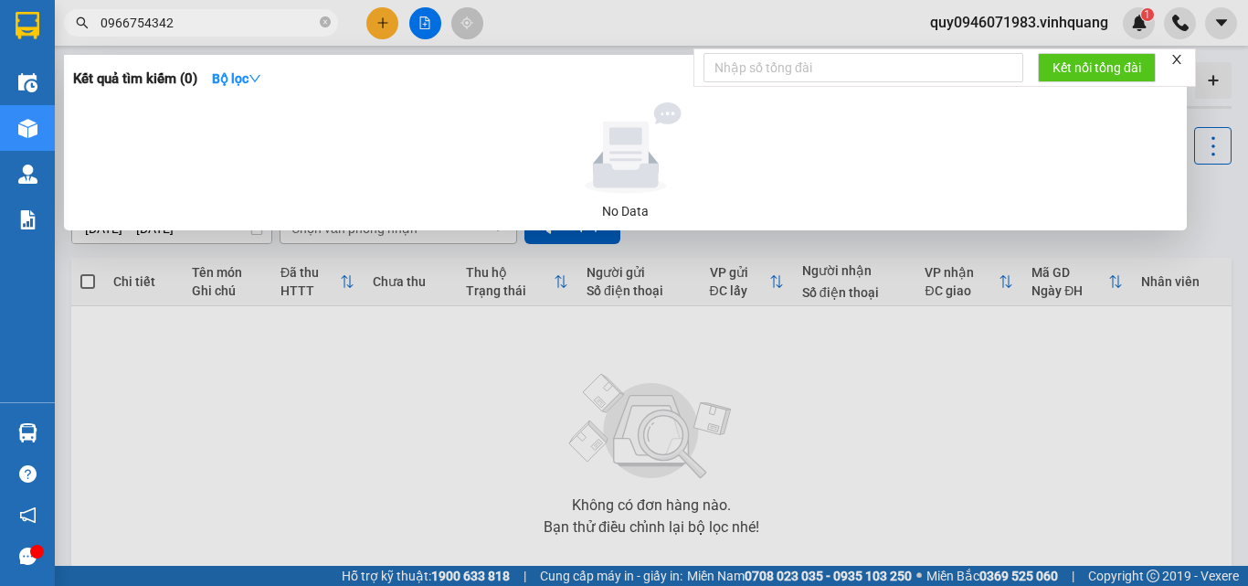
click at [273, 406] on div at bounding box center [624, 293] width 1248 height 586
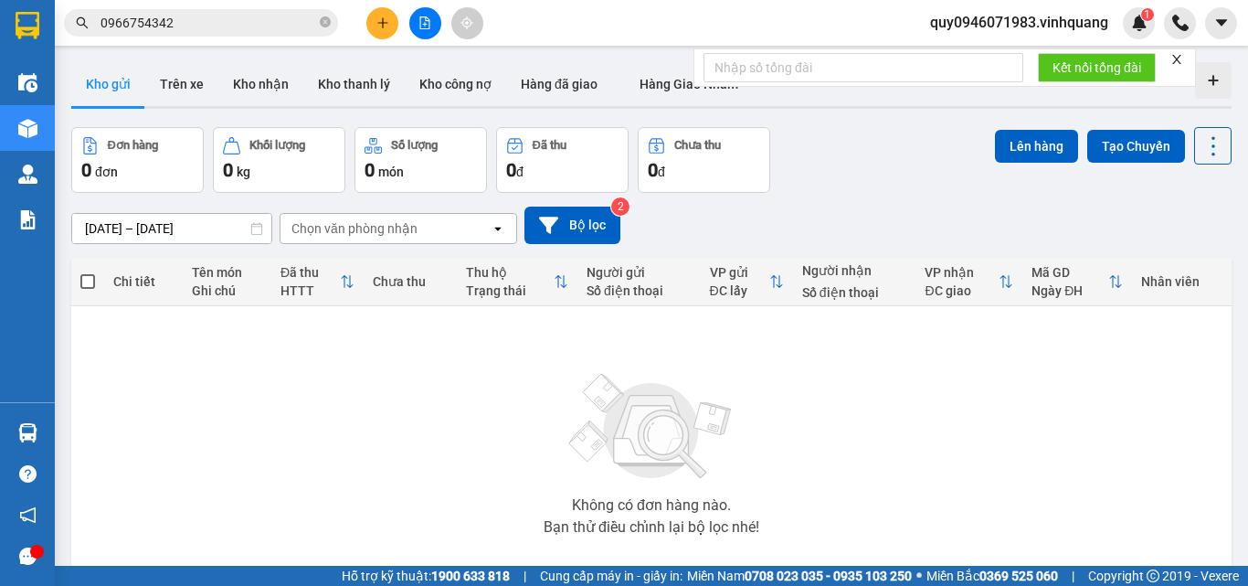
click at [216, 21] on input "0966754342" at bounding box center [208, 23] width 216 height 20
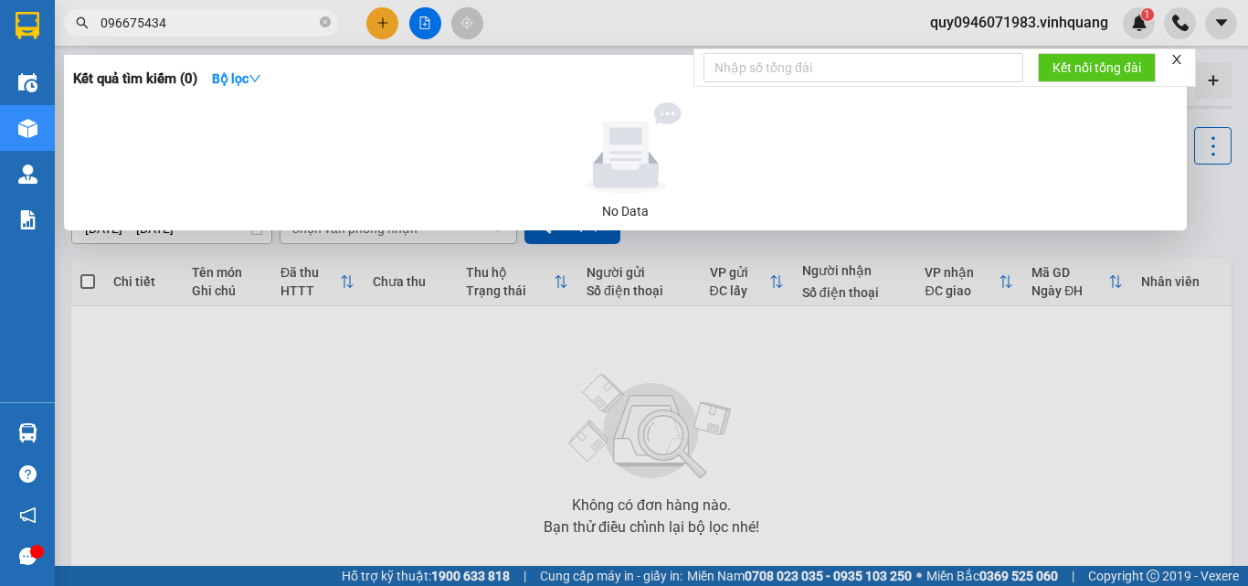
type input "0966754342"
